Goal: Understand process/instructions: Learn how to perform a task or action

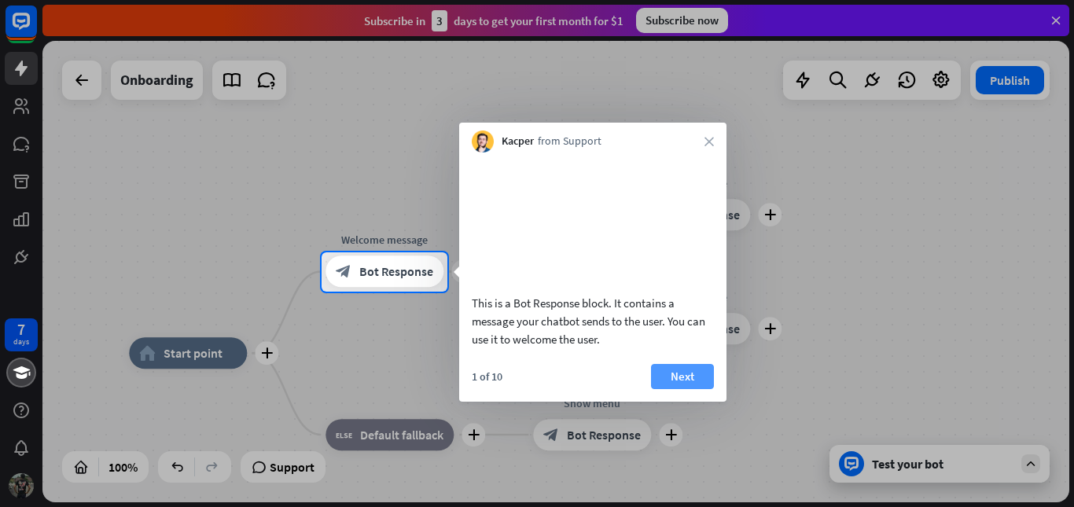
click at [692, 389] on button "Next" at bounding box center [682, 376] width 63 height 25
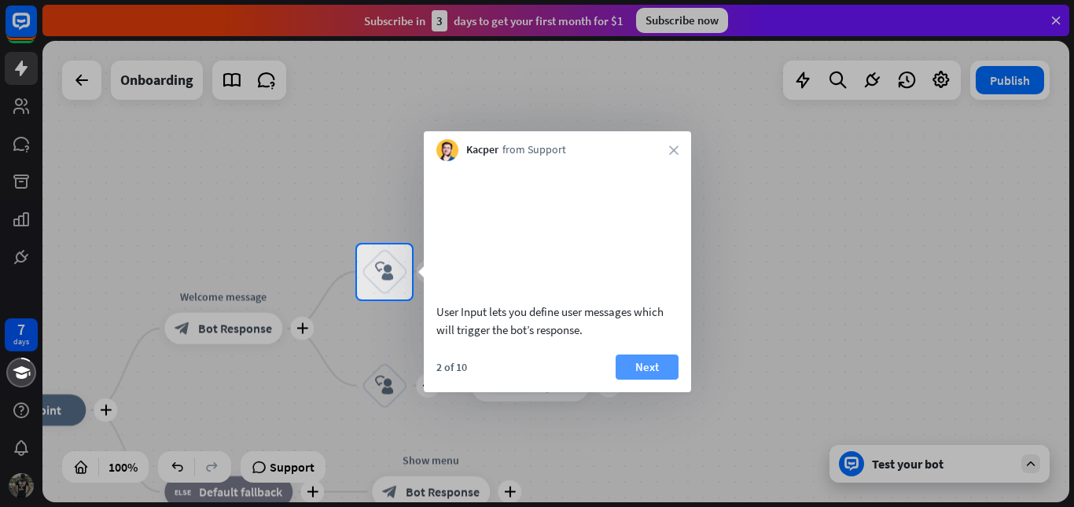
click at [638, 380] on button "Next" at bounding box center [646, 366] width 63 height 25
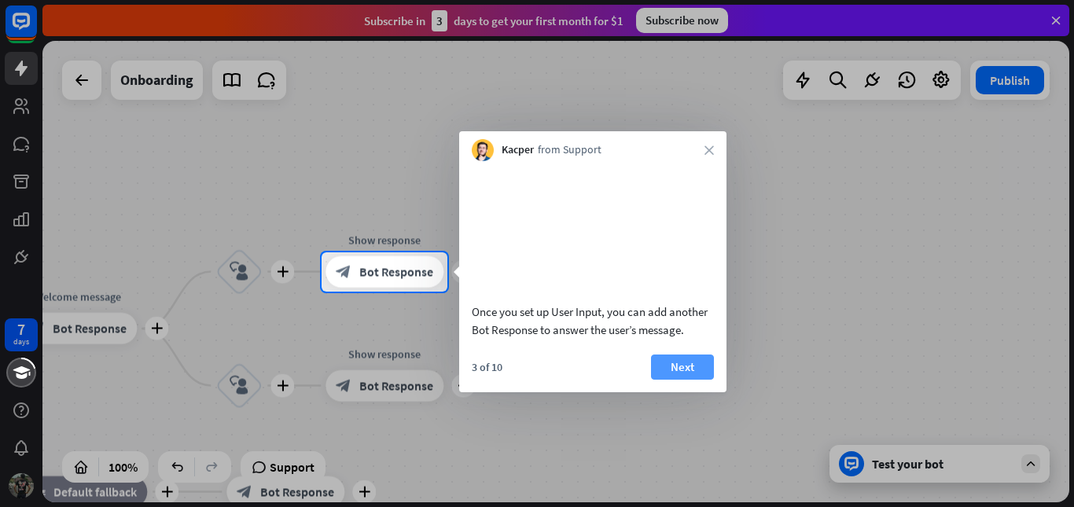
click at [678, 380] on button "Next" at bounding box center [682, 366] width 63 height 25
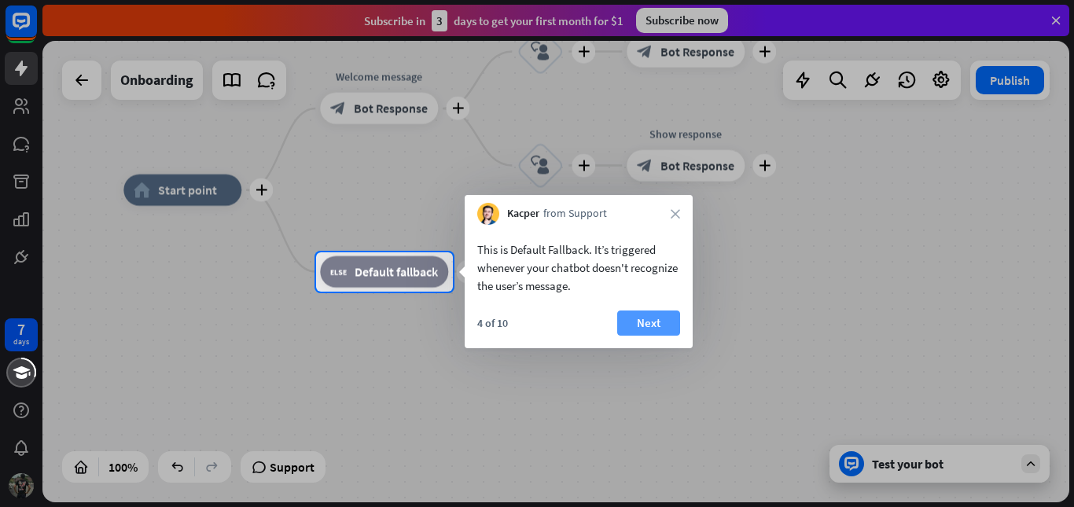
click at [650, 325] on button "Next" at bounding box center [648, 322] width 63 height 25
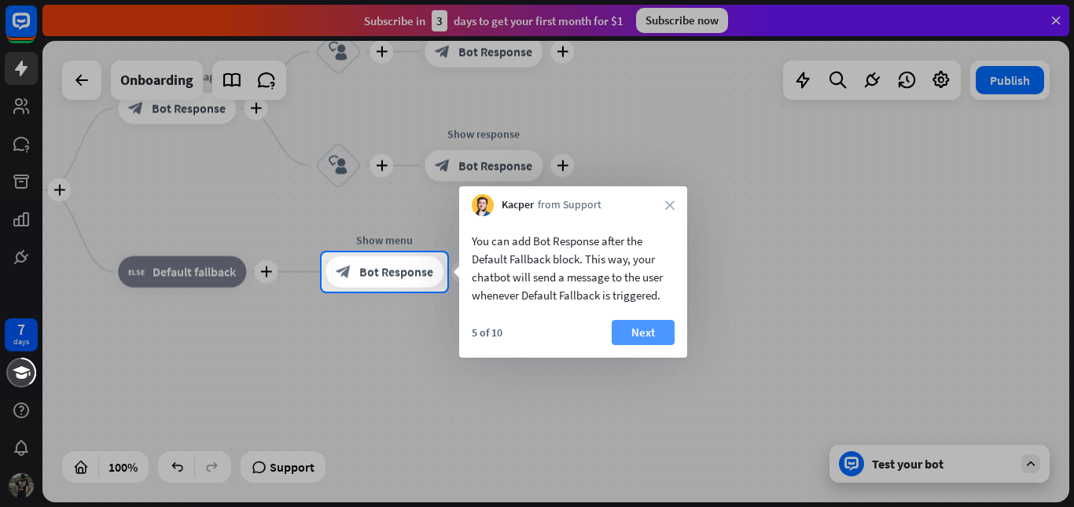
click at [641, 332] on button "Next" at bounding box center [642, 332] width 63 height 25
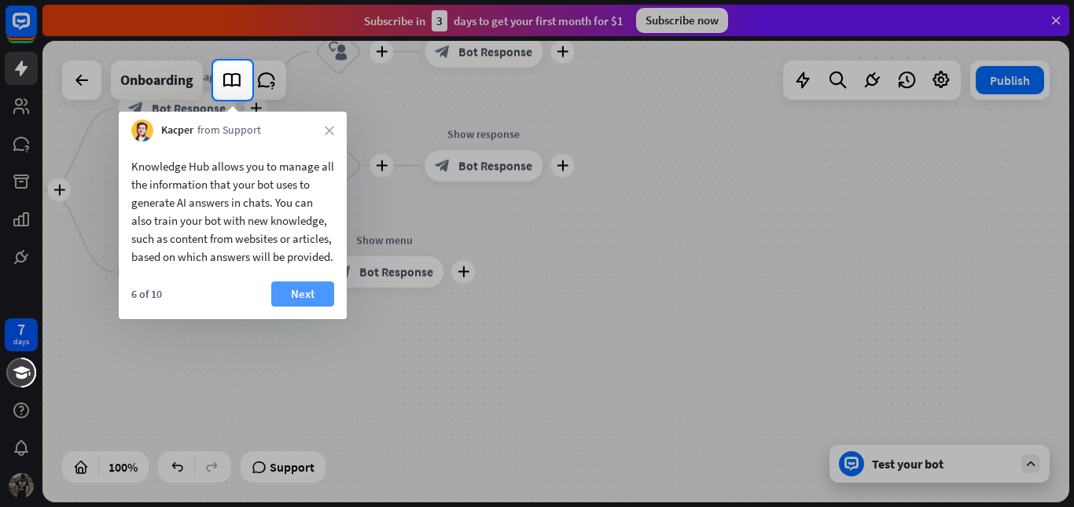
click at [296, 307] on button "Next" at bounding box center [302, 293] width 63 height 25
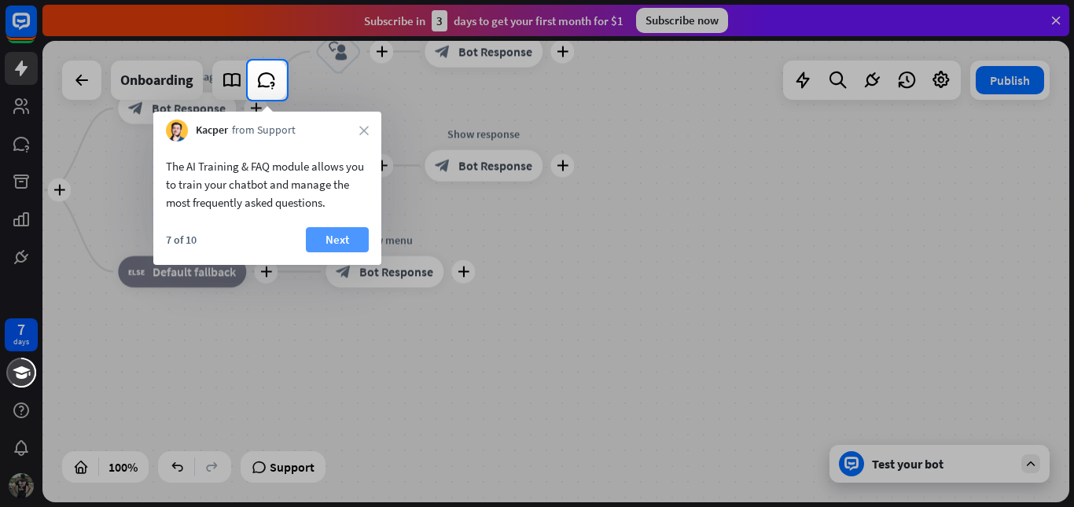
click at [325, 240] on button "Next" at bounding box center [337, 239] width 63 height 25
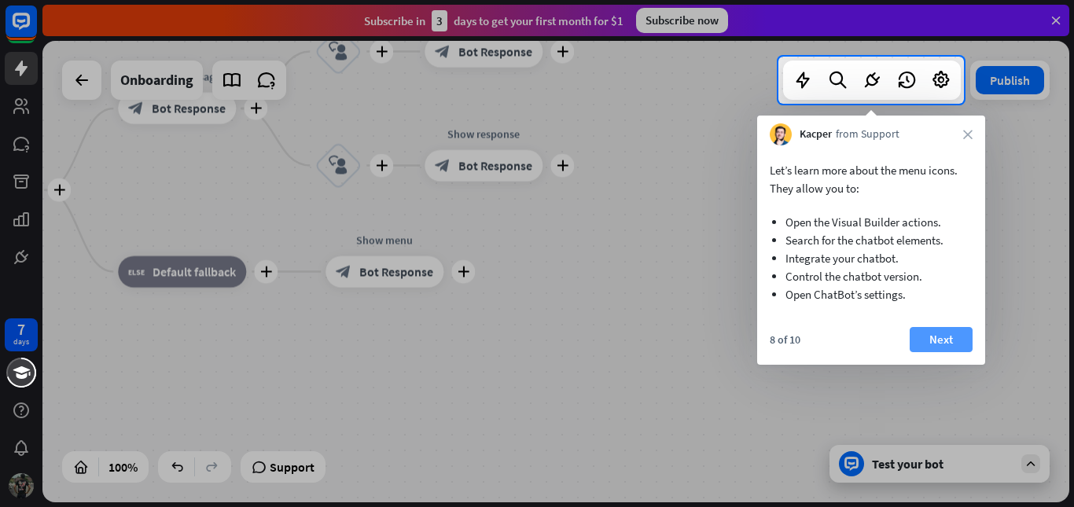
click at [950, 343] on button "Next" at bounding box center [940, 339] width 63 height 25
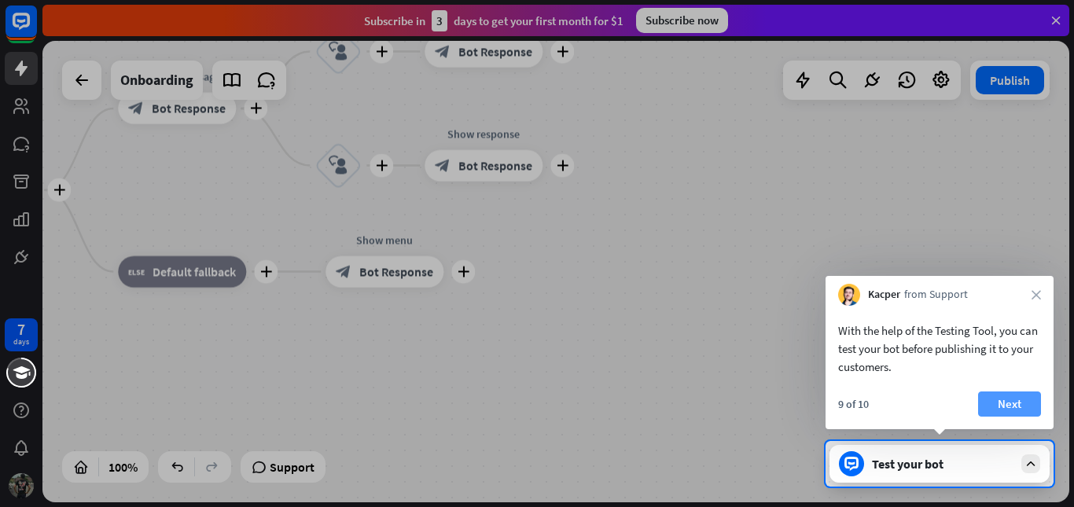
click at [1021, 405] on button "Next" at bounding box center [1009, 403] width 63 height 25
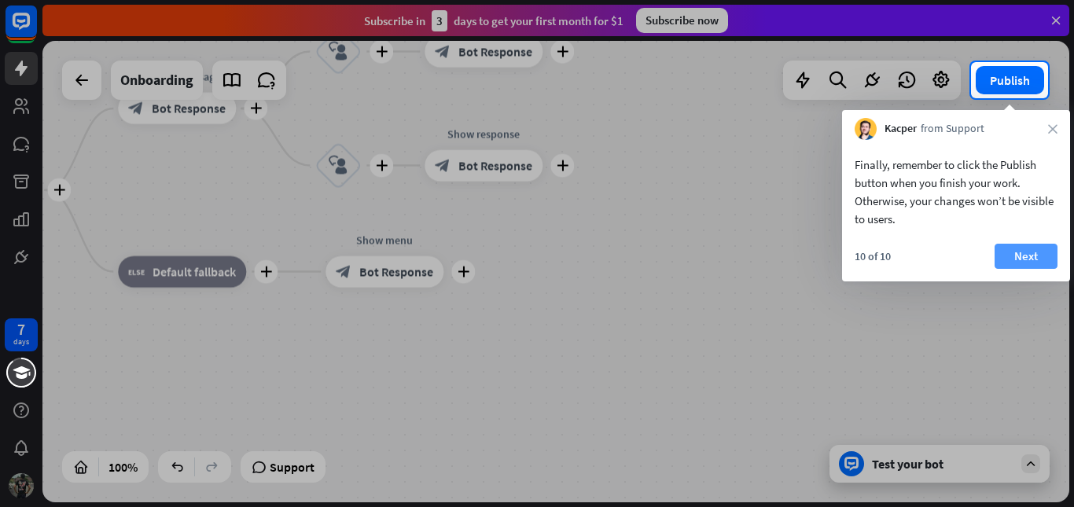
click at [1026, 255] on button "Next" at bounding box center [1025, 256] width 63 height 25
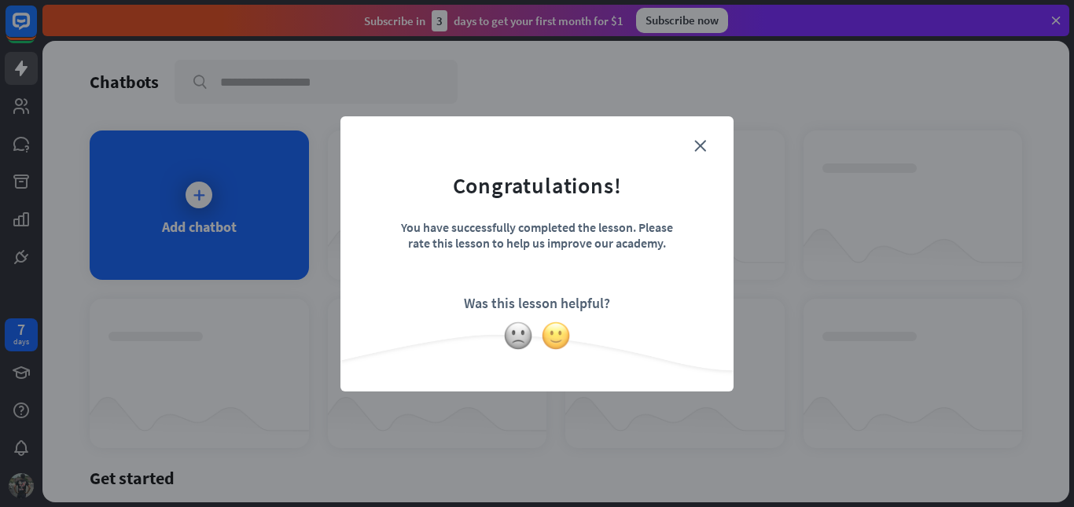
click at [564, 336] on img at bounding box center [556, 336] width 30 height 30
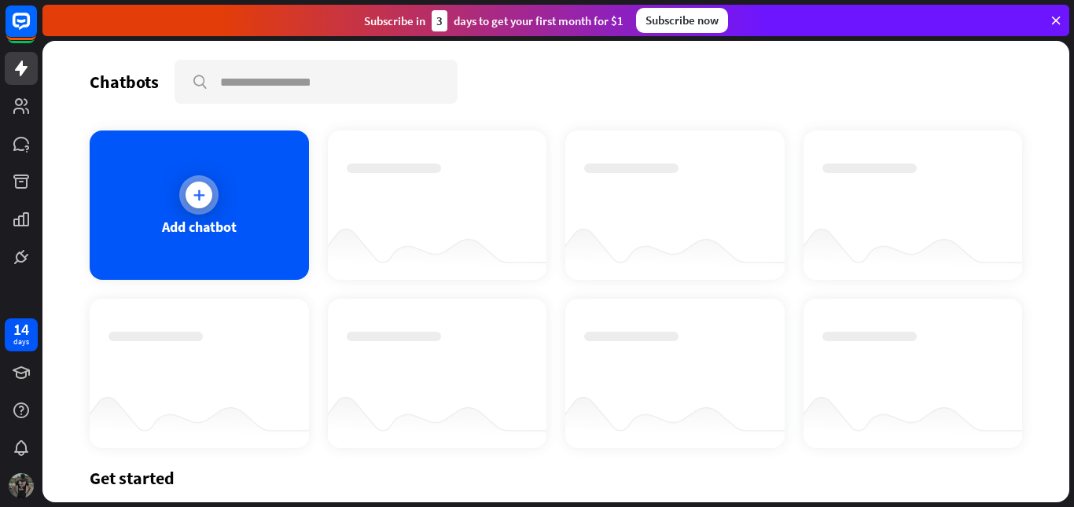
click at [204, 194] on icon at bounding box center [199, 195] width 16 height 16
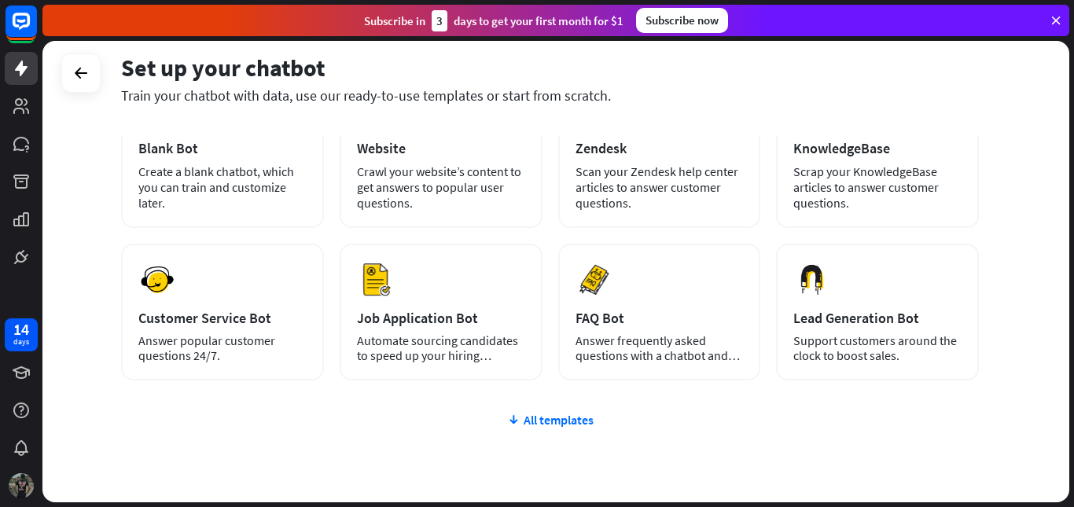
scroll to position [31, 0]
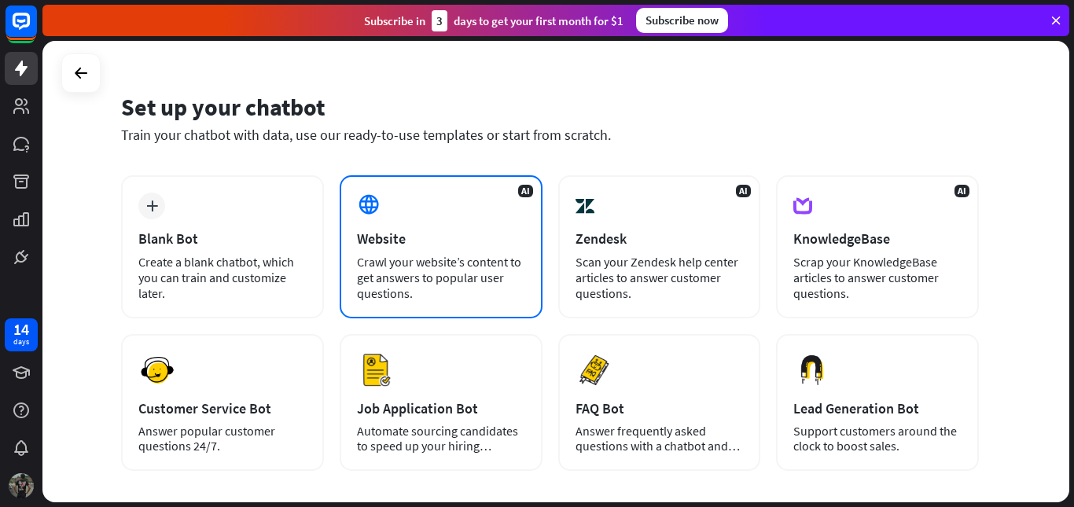
click at [448, 254] on div "Crawl your website’s content to get answers to popular user questions." at bounding box center [441, 277] width 168 height 47
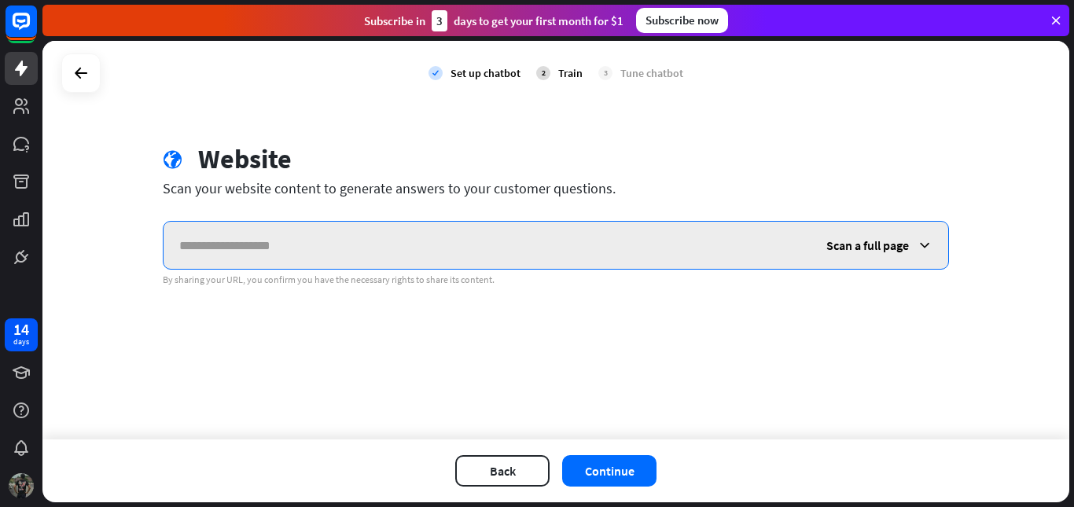
click at [195, 250] on input "text" at bounding box center [486, 245] width 647 height 47
paste input "**********"
type input "**********"
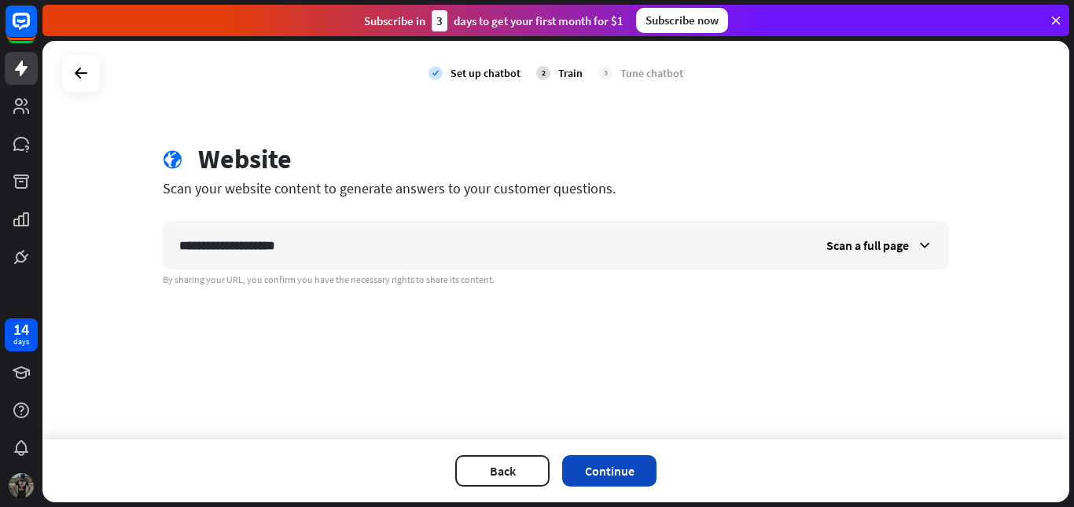
click at [614, 459] on button "Continue" at bounding box center [609, 470] width 94 height 31
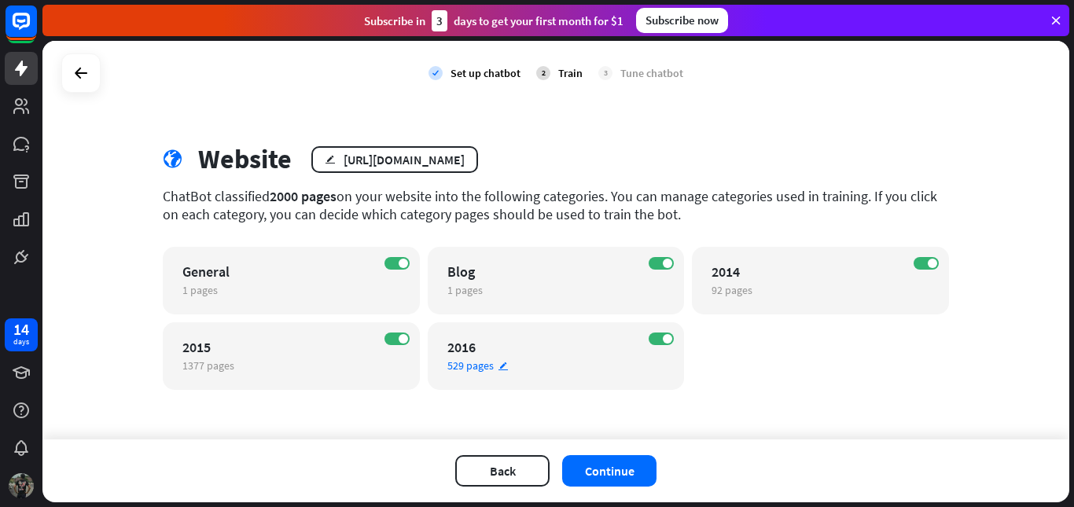
scroll to position [1, 0]
click at [624, 472] on button "Continue" at bounding box center [609, 470] width 94 height 31
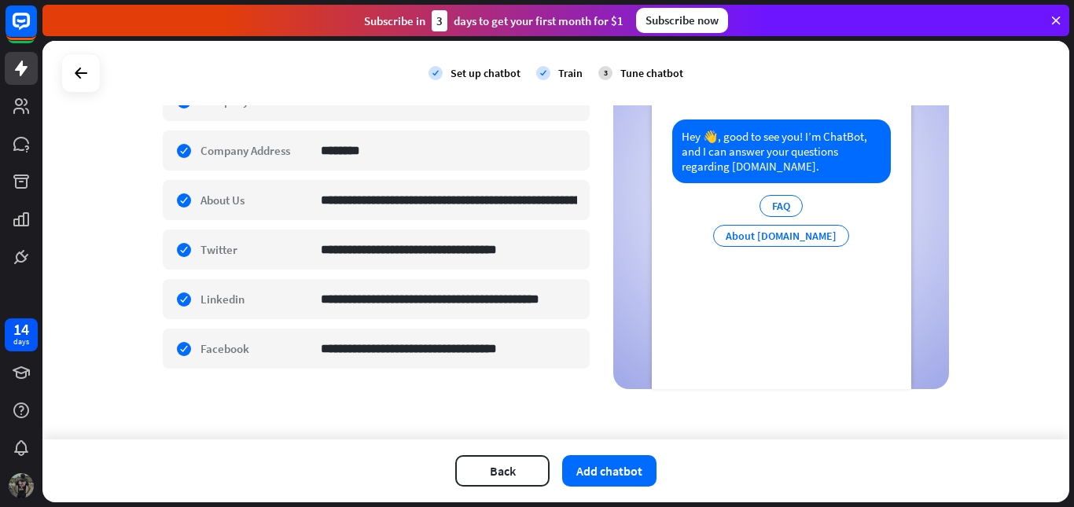
scroll to position [0, 0]
